Goal: Task Accomplishment & Management: Use online tool/utility

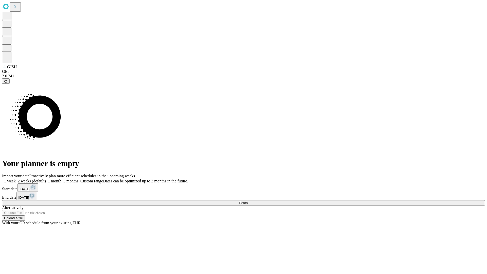
click at [247, 201] on span "Fetch" at bounding box center [243, 203] width 8 height 4
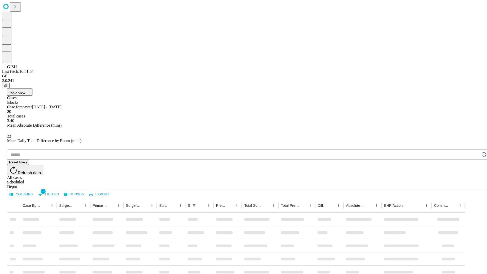
click at [473, 184] on div "Depot" at bounding box center [248, 186] width 482 height 5
